Goal: Task Accomplishment & Management: Complete application form

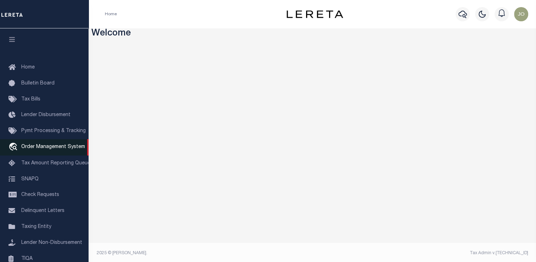
click at [50, 149] on span "Order Management System" at bounding box center [53, 146] width 64 height 5
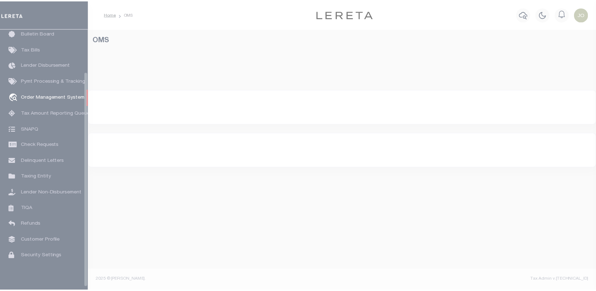
scroll to position [52, 0]
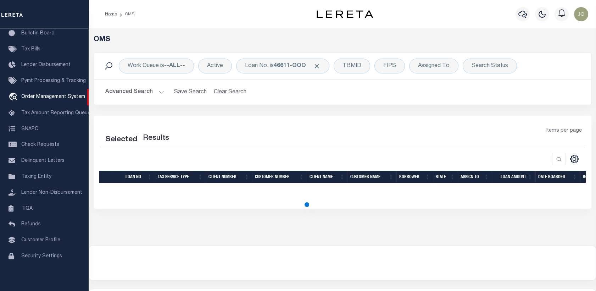
select select "200"
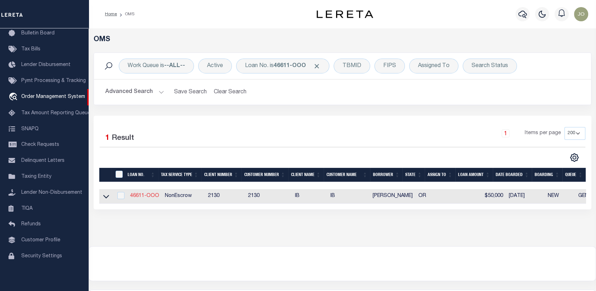
click at [152, 194] on link "46611-OOO" at bounding box center [144, 195] width 29 height 5
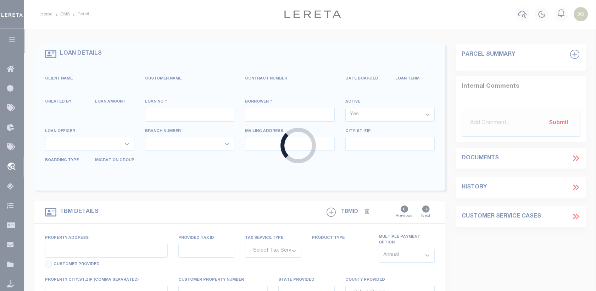
type input "46611-OOO"
type input "Jorl J Jorl"
select select
type input "08/25/2025"
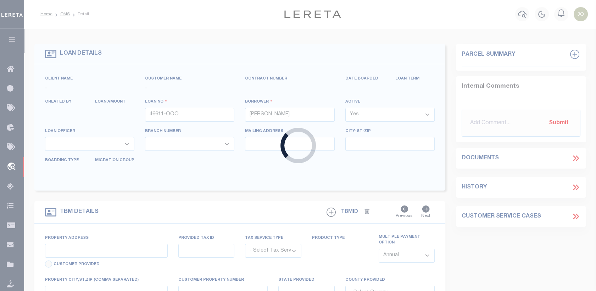
select select "10"
select select "NonEscrow"
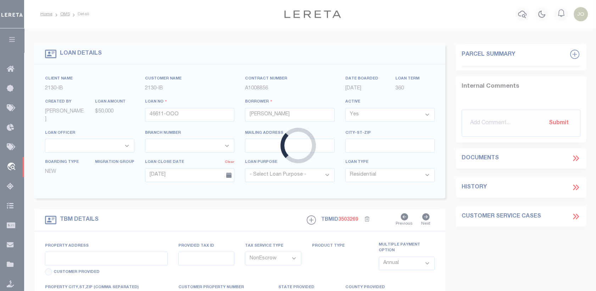
type input "13875 SW MERIDIAN ST UNIT 141"
type input "BEAVERTON OR 97005-2483"
type input "OR"
select select
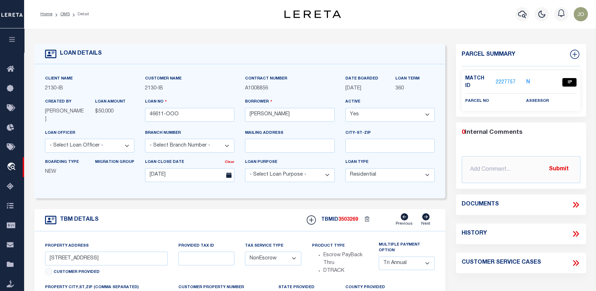
scroll to position [79, 0]
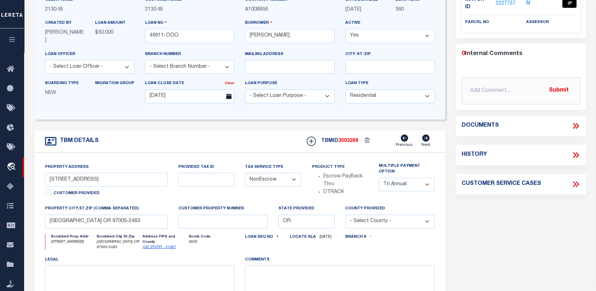
click at [581, 121] on div "Documents" at bounding box center [521, 125] width 130 height 9
click at [577, 123] on icon at bounding box center [576, 126] width 3 height 6
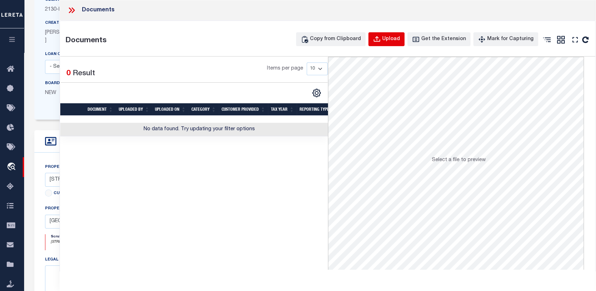
click at [381, 42] on icon "button" at bounding box center [377, 39] width 8 height 8
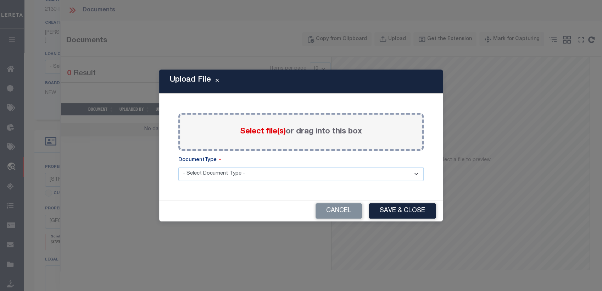
click at [408, 142] on div "Select file(s) or drag into this box" at bounding box center [300, 132] width 245 height 38
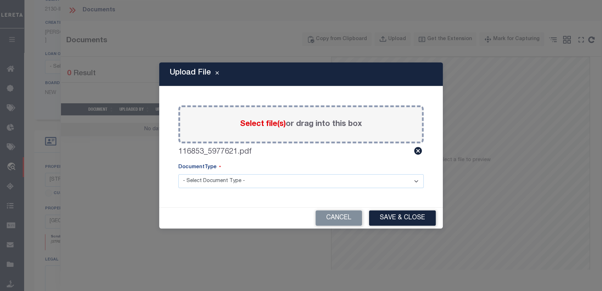
click at [279, 177] on select "- Select Document Type - Tax Service Documents" at bounding box center [300, 181] width 245 height 14
select select "TAX"
click at [178, 174] on select "- Select Document Type - Tax Service Documents" at bounding box center [300, 181] width 245 height 14
click at [390, 217] on button "Save & Close" at bounding box center [402, 217] width 67 height 15
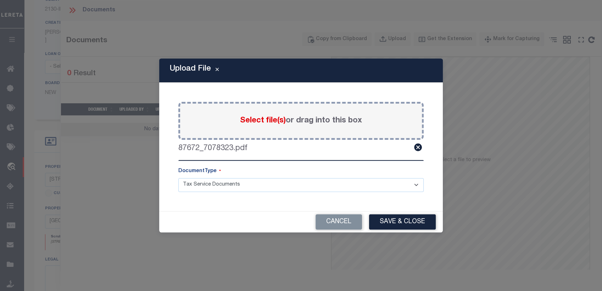
click at [401, 223] on button "Save & Close" at bounding box center [402, 221] width 67 height 15
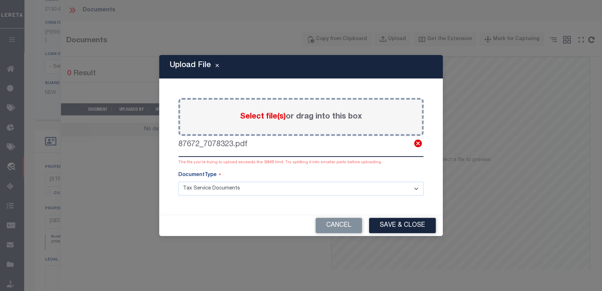
click at [415, 145] on icon at bounding box center [418, 143] width 8 height 8
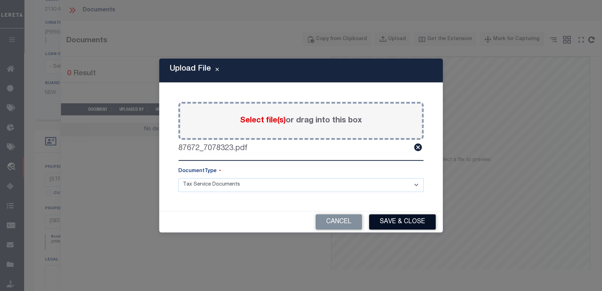
click at [396, 219] on button "Save & Close" at bounding box center [402, 221] width 67 height 15
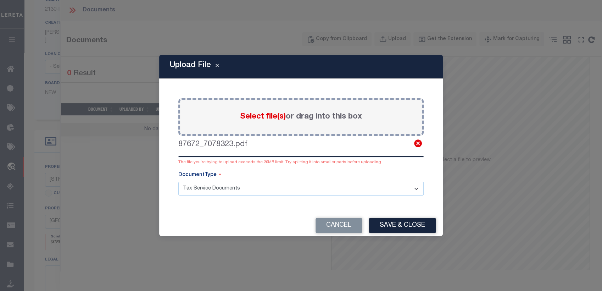
click at [417, 145] on icon at bounding box center [418, 143] width 8 height 8
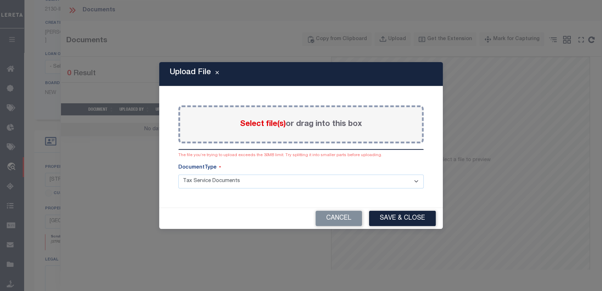
click at [310, 120] on label "Select file(s) or drag into this box" at bounding box center [301, 124] width 122 height 12
click at [0, 0] on input "Select file(s) or drag into this box" at bounding box center [0, 0] width 0 height 0
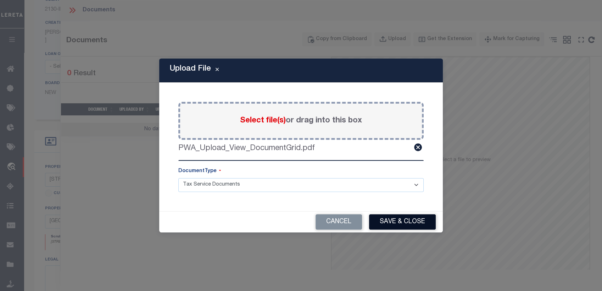
click at [402, 223] on button "Save & Close" at bounding box center [402, 221] width 67 height 15
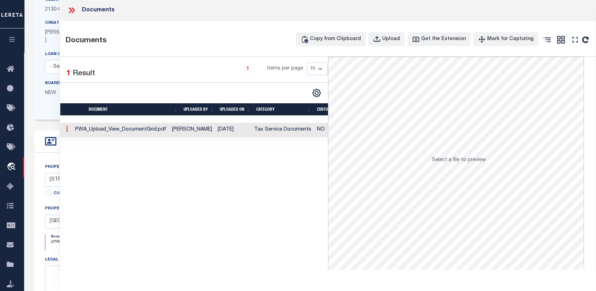
click at [68, 131] on link at bounding box center [67, 130] width 8 height 6
click at [65, 129] on link at bounding box center [67, 130] width 8 height 6
click at [67, 130] on icon at bounding box center [67, 129] width 2 height 6
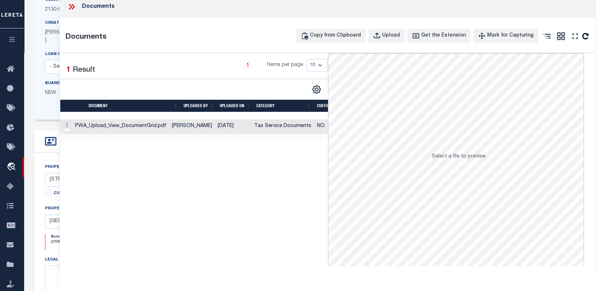
scroll to position [236, 0]
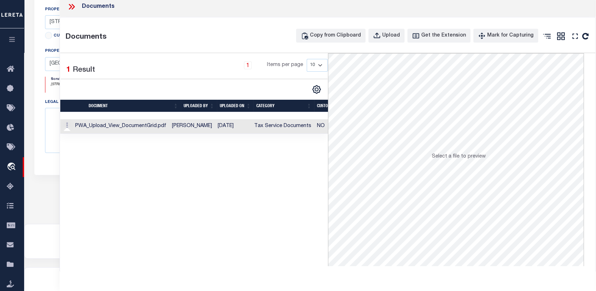
click at [210, 181] on div "Selected 1 Result 1 Items per page 10 25 50 100" at bounding box center [193, 159] width 267 height 213
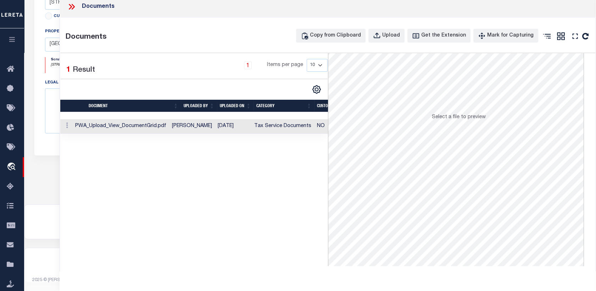
click at [115, 126] on td "PWA_Upload_View_DocumentGrid.pdf" at bounding box center [120, 126] width 97 height 15
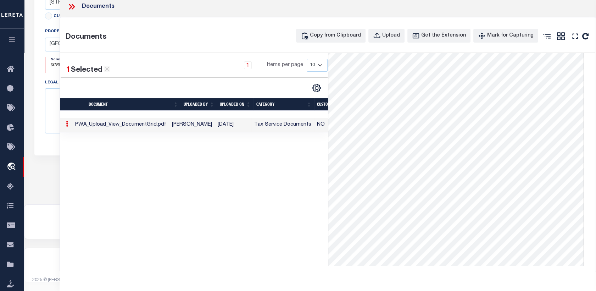
click at [69, 128] on link at bounding box center [67, 125] width 8 height 6
click at [65, 132] on td at bounding box center [66, 125] width 12 height 15
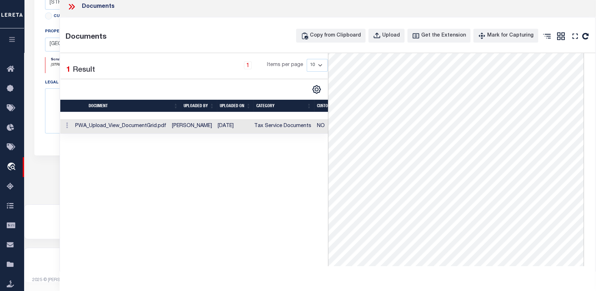
scroll to position [0, 0]
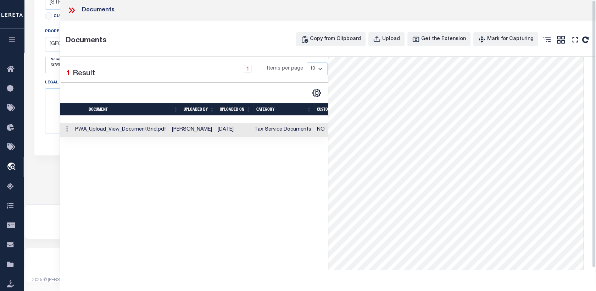
click at [71, 10] on icon at bounding box center [70, 10] width 3 height 6
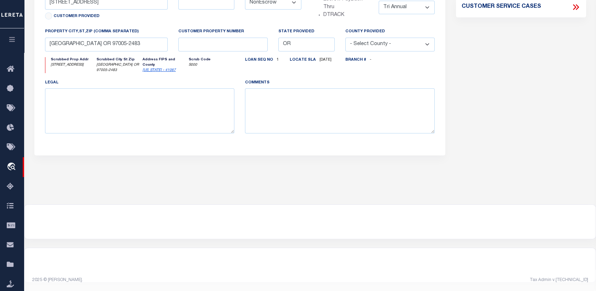
scroll to position [99, 0]
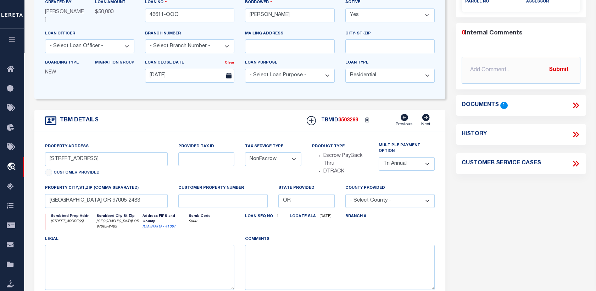
click at [574, 102] on icon at bounding box center [574, 105] width 3 height 6
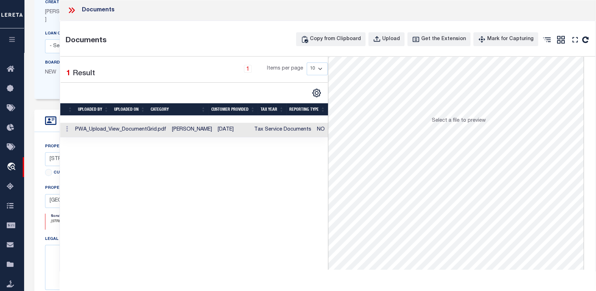
scroll to position [0, 0]
click at [66, 127] on icon at bounding box center [67, 129] width 2 height 6
drag, startPoint x: 72, startPoint y: 129, endPoint x: 67, endPoint y: 132, distance: 6.2
click at [64, 134] on ul at bounding box center [63, 134] width 1 height 1
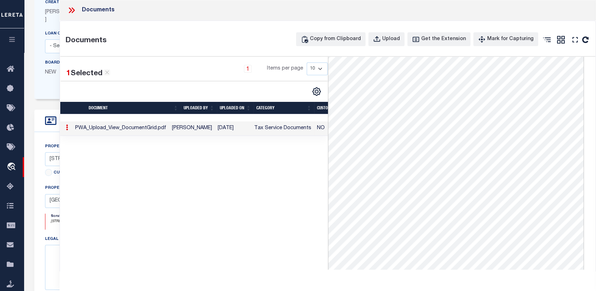
drag, startPoint x: 67, startPoint y: 132, endPoint x: 65, endPoint y: 137, distance: 5.6
click at [65, 131] on link at bounding box center [67, 128] width 8 height 6
click at [64, 133] on ul at bounding box center [63, 133] width 1 height 1
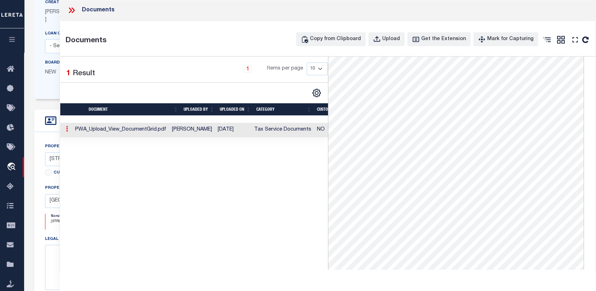
click at [67, 130] on icon at bounding box center [67, 129] width 2 height 6
click at [64, 134] on ul at bounding box center [63, 134] width 1 height 1
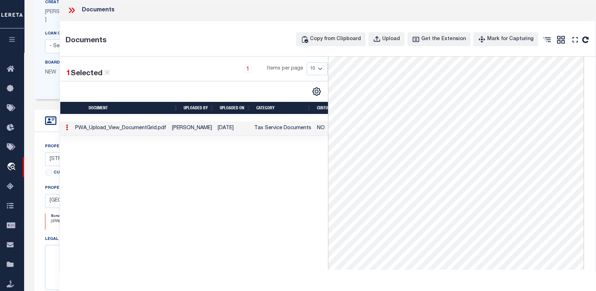
click at [66, 130] on icon at bounding box center [67, 127] width 2 height 6
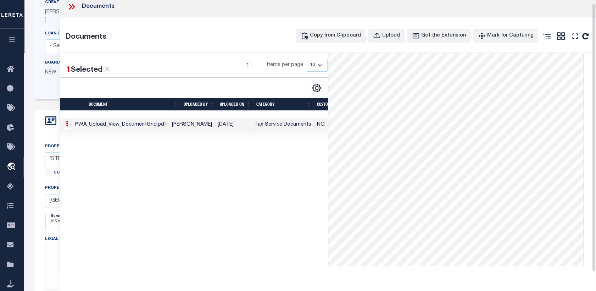
drag, startPoint x: 593, startPoint y: 174, endPoint x: 598, endPoint y: 176, distance: 5.5
click at [594, 181] on div "Documents Documents Copy from Clipboard Upload Get the Extension Mark for Captu…" at bounding box center [328, 135] width 536 height 271
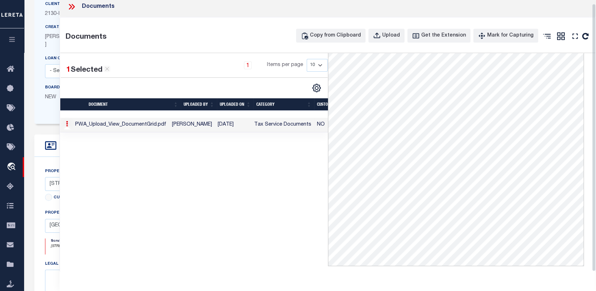
drag, startPoint x: 594, startPoint y: 161, endPoint x: 587, endPoint y: 184, distance: 23.4
click at [587, 184] on div "Documents Documents Copy from Clipboard Upload Get the Extension Mark for Captu…" at bounding box center [328, 135] width 536 height 271
click at [559, 35] on icon at bounding box center [560, 36] width 9 height 9
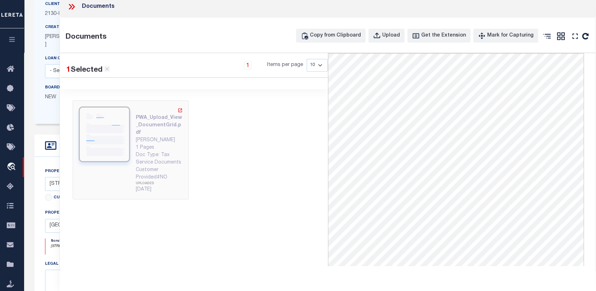
click at [121, 138] on img at bounding box center [104, 134] width 51 height 56
click at [154, 135] on div "PWA_Upload_View_DocumentGrid.pdf" at bounding box center [159, 125] width 47 height 22
drag, startPoint x: 155, startPoint y: 135, endPoint x: 138, endPoint y: 134, distance: 17.0
click at [136, 134] on div "PWA_Upload_View_DocumentGrid.pdf" at bounding box center [159, 125] width 47 height 22
click at [106, 138] on img at bounding box center [104, 134] width 51 height 56
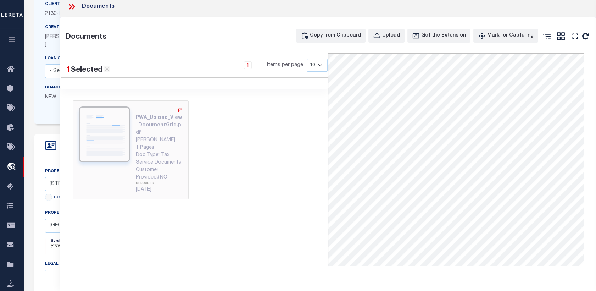
click at [109, 138] on img at bounding box center [104, 134] width 51 height 56
drag, startPoint x: 110, startPoint y: 138, endPoint x: 254, endPoint y: 183, distance: 151.3
click at [254, 183] on div "PWA_Upload_View_DocumentGrid.pdf Joel Larios 1 Pages Doc Type: Tax Service Docu…" at bounding box center [193, 150] width 267 height 122
click at [169, 155] on div "Doc Type: Tax Service Documents" at bounding box center [159, 158] width 47 height 15
click at [550, 35] on icon at bounding box center [547, 36] width 8 height 5
